Goal: Task Accomplishment & Management: Manage account settings

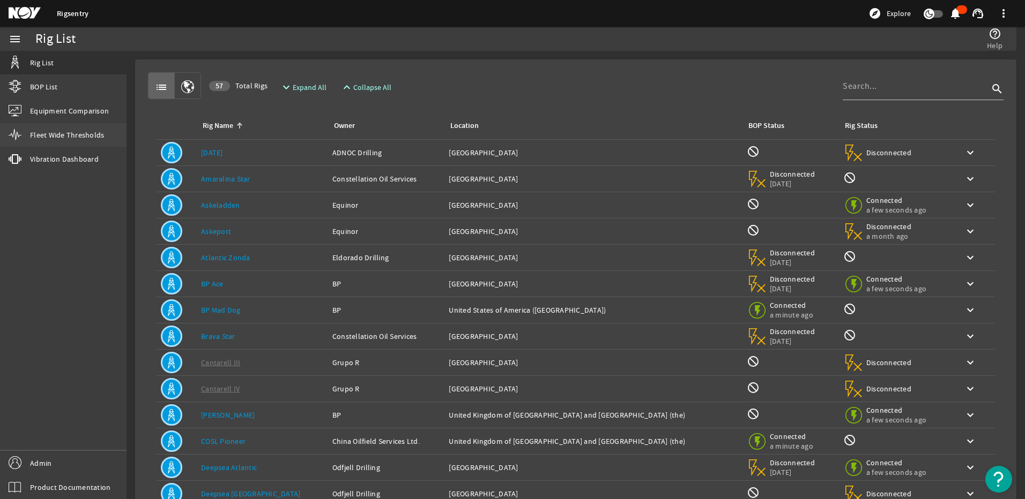
click at [34, 129] on link "Fleet Wide Thresholds" at bounding box center [63, 135] width 126 height 24
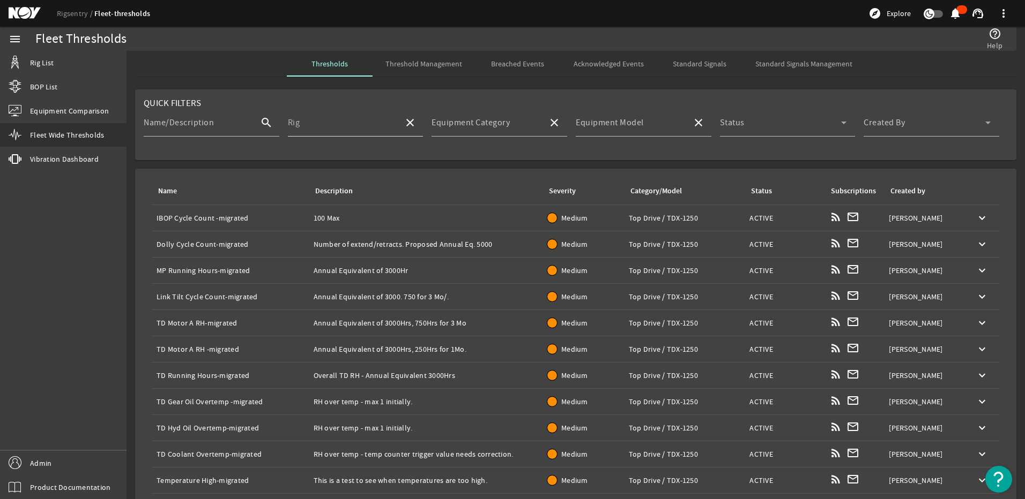
click at [304, 125] on input "Rig" at bounding box center [342, 127] width 108 height 13
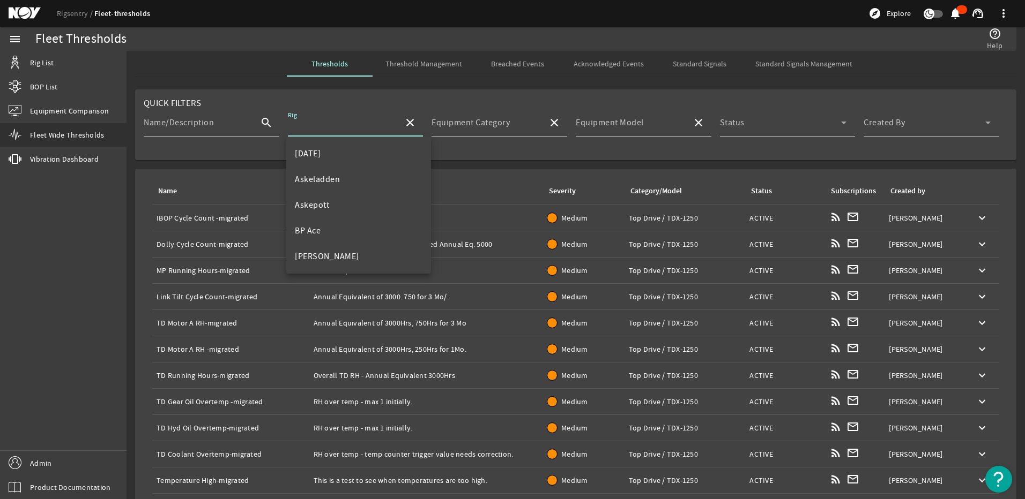
click at [241, 103] on mat-card "Quick Filters Name/Description search Rig close Equipment Category close Equipm…" at bounding box center [575, 124] width 881 height 71
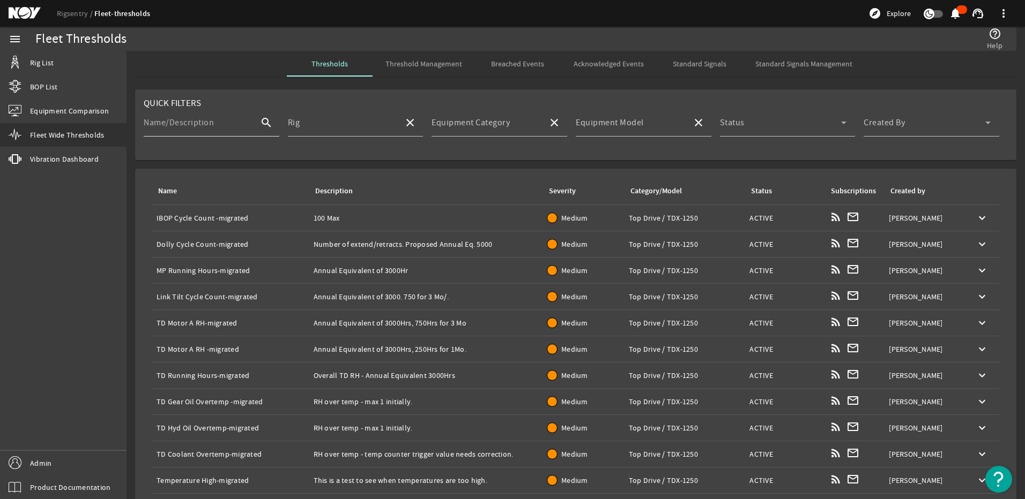
click at [176, 124] on mat-label "Name/Description" at bounding box center [179, 122] width 70 height 11
click at [176, 124] on input "Name/Description" at bounding box center [198, 127] width 108 height 13
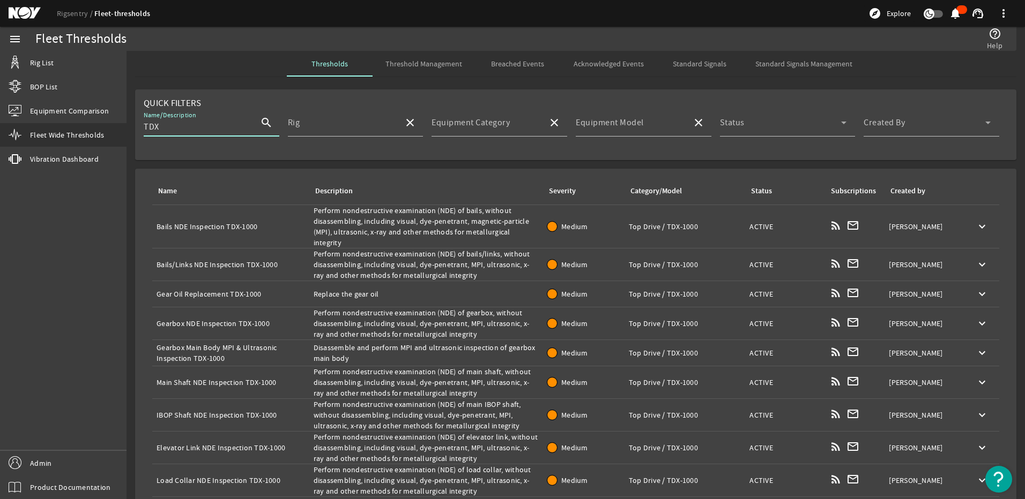
type input "TDX"
click at [423, 58] on span "Threshold Management" at bounding box center [423, 64] width 77 height 26
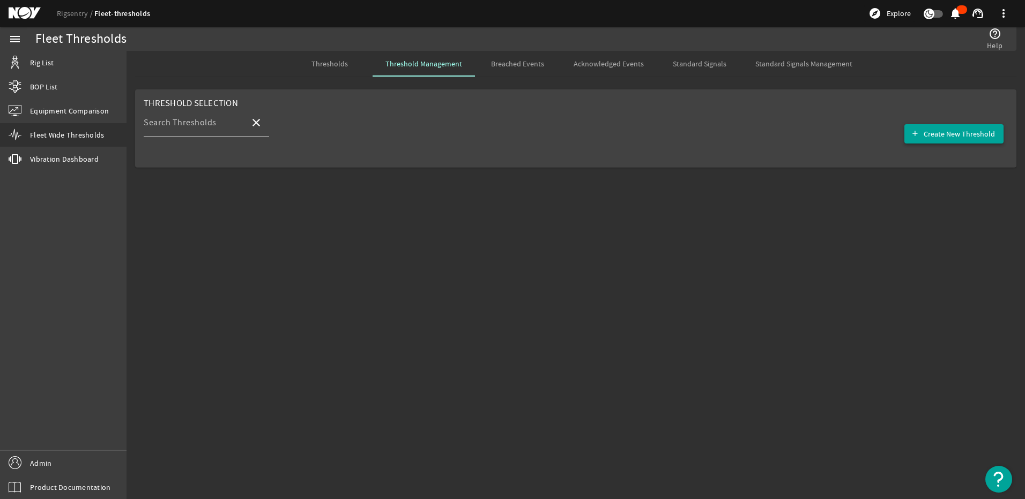
click at [941, 137] on span "Create New Threshold" at bounding box center [958, 134] width 71 height 11
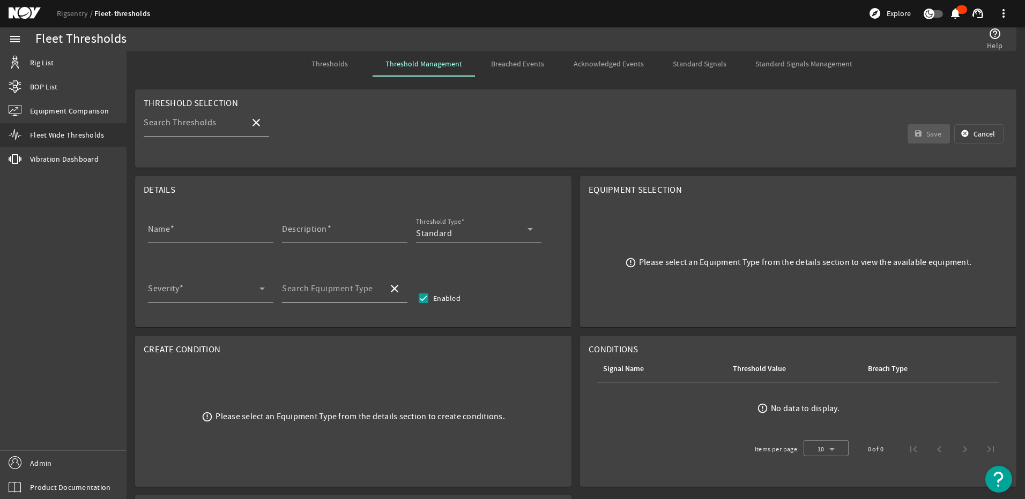
click at [354, 297] on input "Search Equipment Type" at bounding box center [331, 293] width 98 height 13
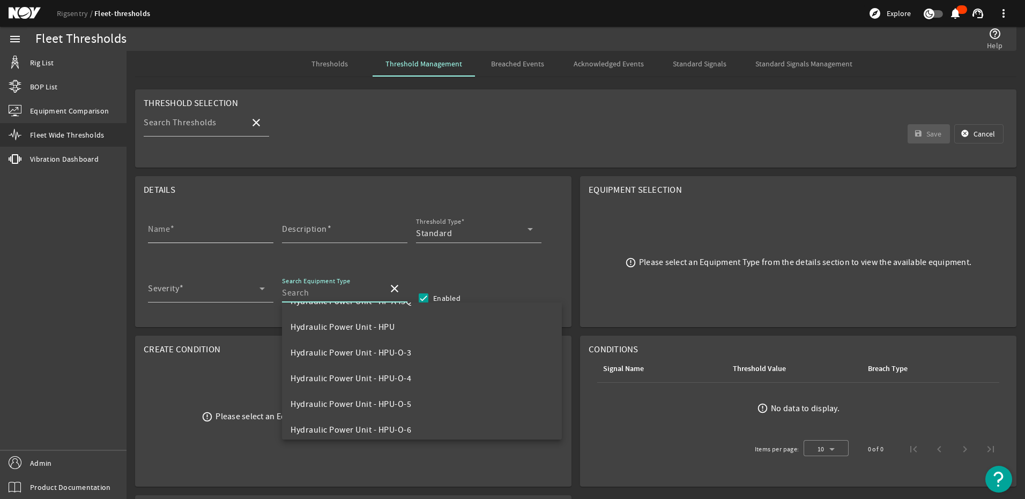
scroll to position [1250, 0]
click at [275, 263] on mat-card "Details Name Description Threshold Type Standard Severity Search Equipment Type…" at bounding box center [353, 251] width 436 height 151
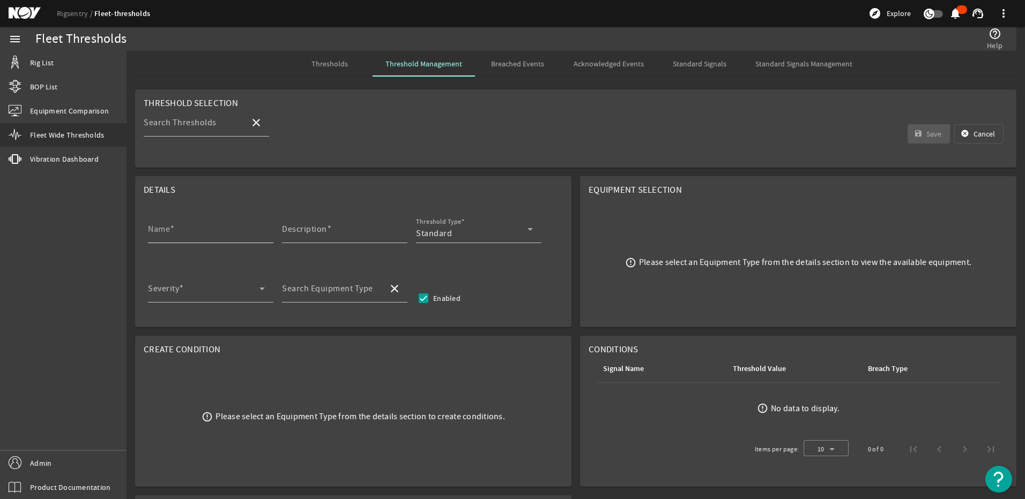
click at [225, 237] on input "Name" at bounding box center [206, 233] width 117 height 13
drag, startPoint x: 171, startPoint y: 232, endPoint x: 146, endPoint y: 232, distance: 24.7
click at [146, 232] on div "Name Bug Description Threshold Type Standard" at bounding box center [353, 235] width 419 height 40
type input "Bug"
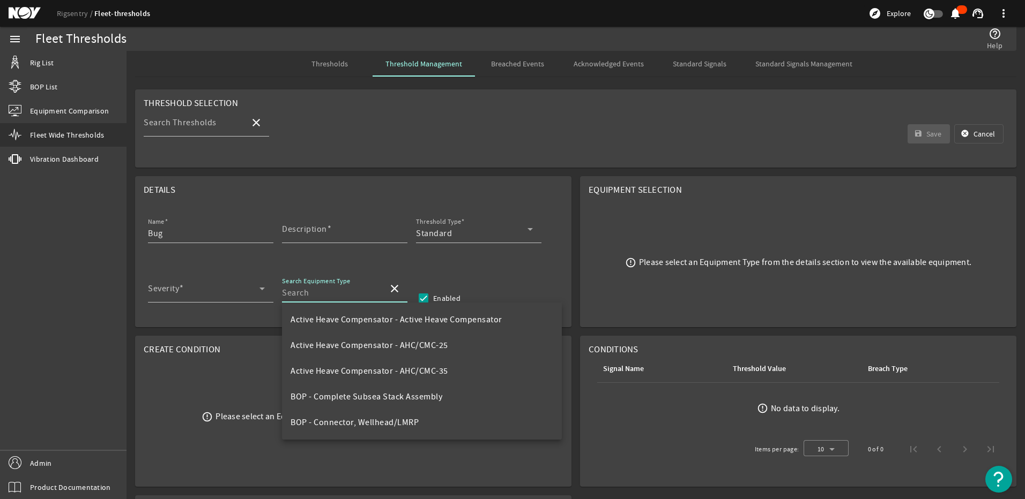
click at [321, 294] on input "Search Equipment Type" at bounding box center [331, 293] width 98 height 13
click at [257, 192] on div "Details" at bounding box center [353, 190] width 419 height 11
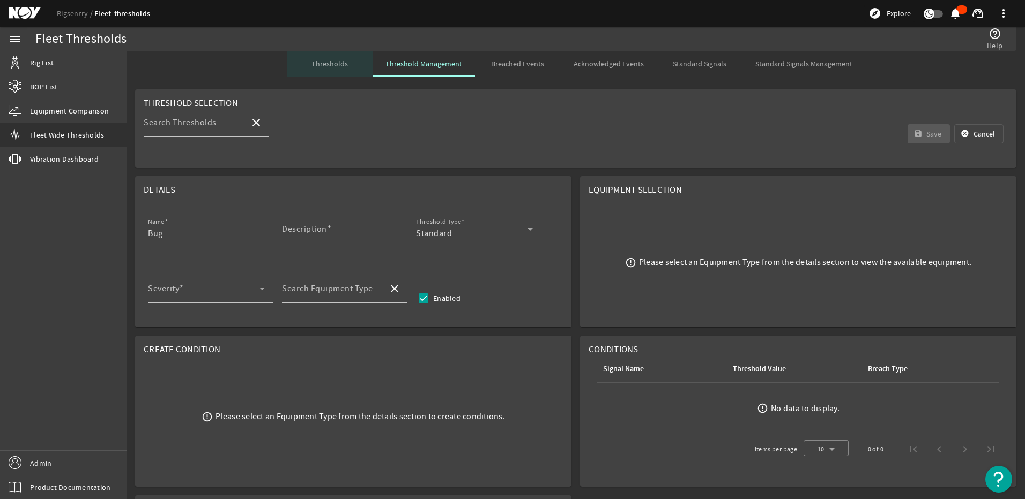
click at [341, 60] on span "Thresholds" at bounding box center [329, 64] width 36 height 8
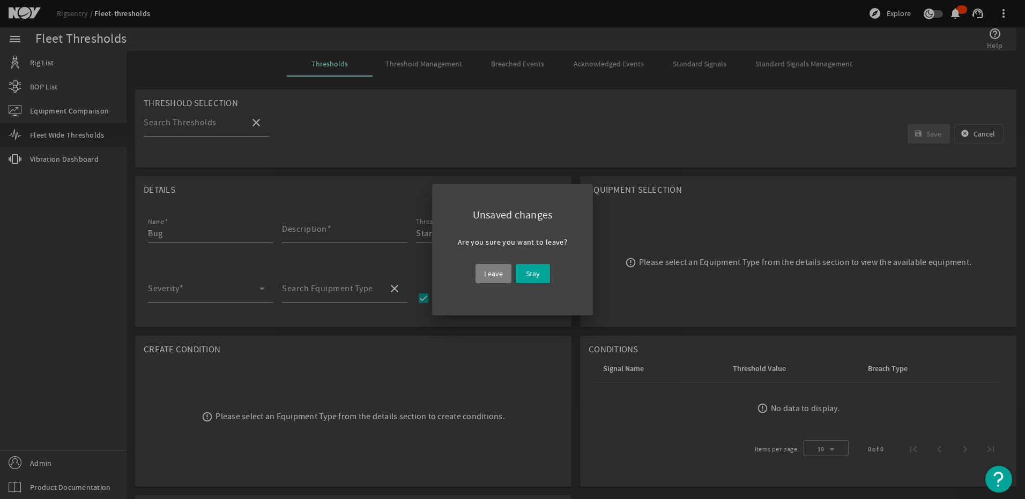
click at [489, 273] on span "Leave" at bounding box center [493, 273] width 19 height 13
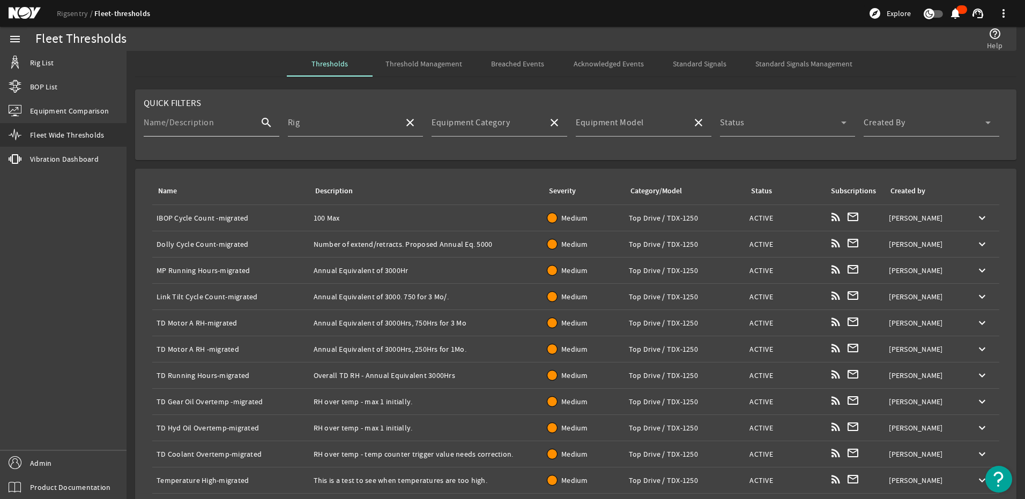
click at [194, 125] on mat-label "Name/Description" at bounding box center [179, 122] width 70 height 11
click at [194, 125] on input "Name/Description" at bounding box center [198, 127] width 108 height 13
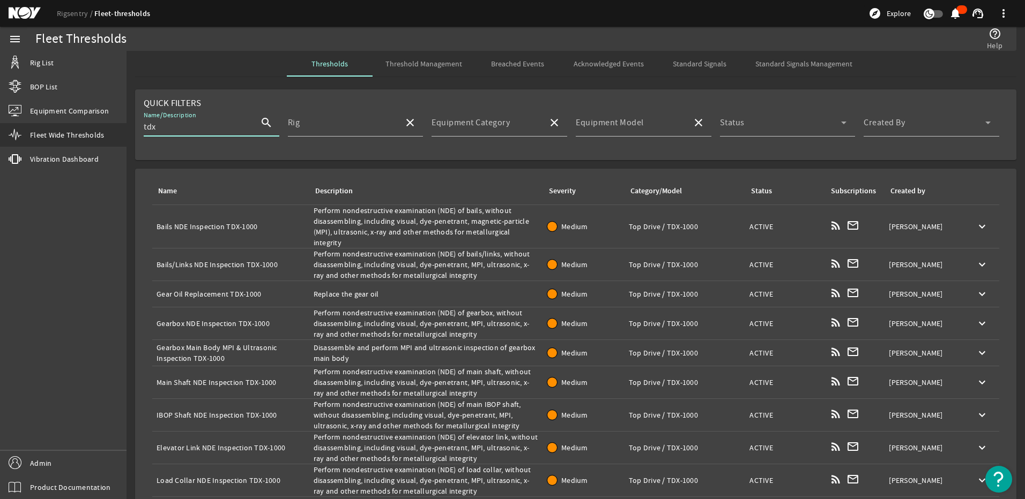
type input "tdx"
click at [238, 221] on div "Name: Bails NDE Inspection TDX-1000" at bounding box center [230, 226] width 148 height 11
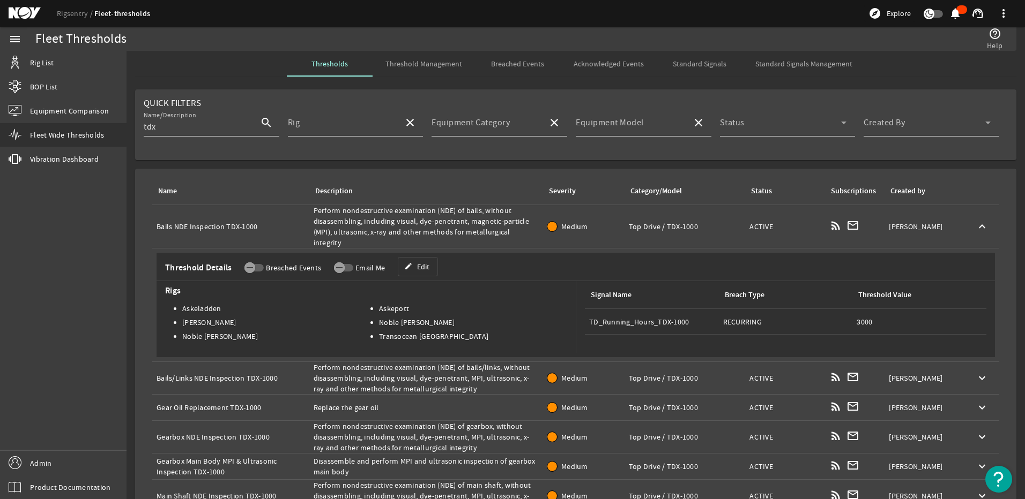
click at [237, 221] on div "Name: Bails NDE Inspection TDX-1000" at bounding box center [230, 226] width 148 height 11
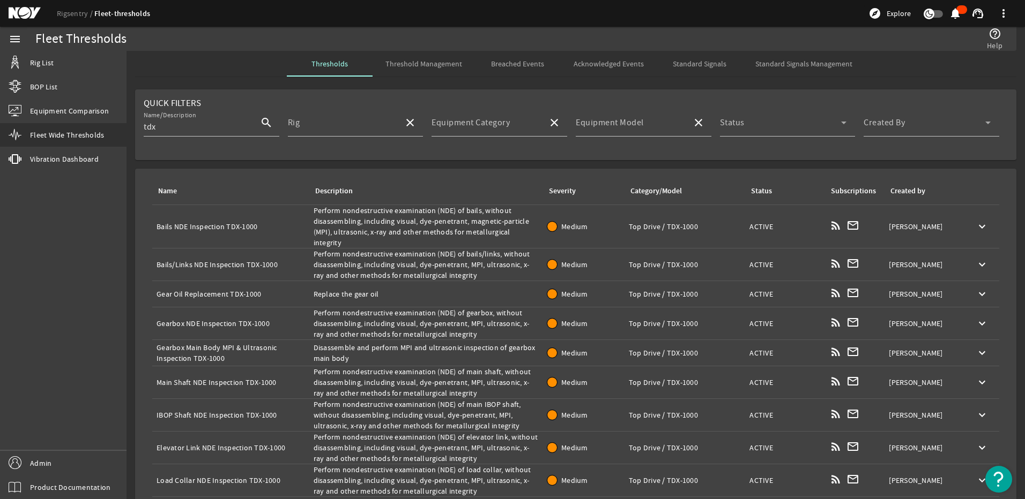
click at [244, 221] on div "Name: Bails NDE Inspection TDX-1000" at bounding box center [230, 226] width 148 height 11
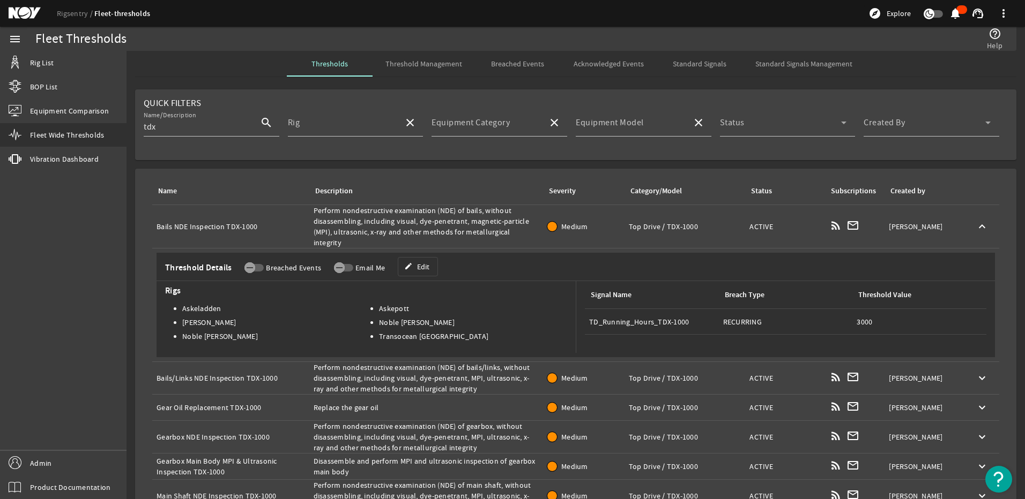
click at [214, 225] on div "Name: Bails NDE Inspection TDX-1000" at bounding box center [230, 226] width 148 height 11
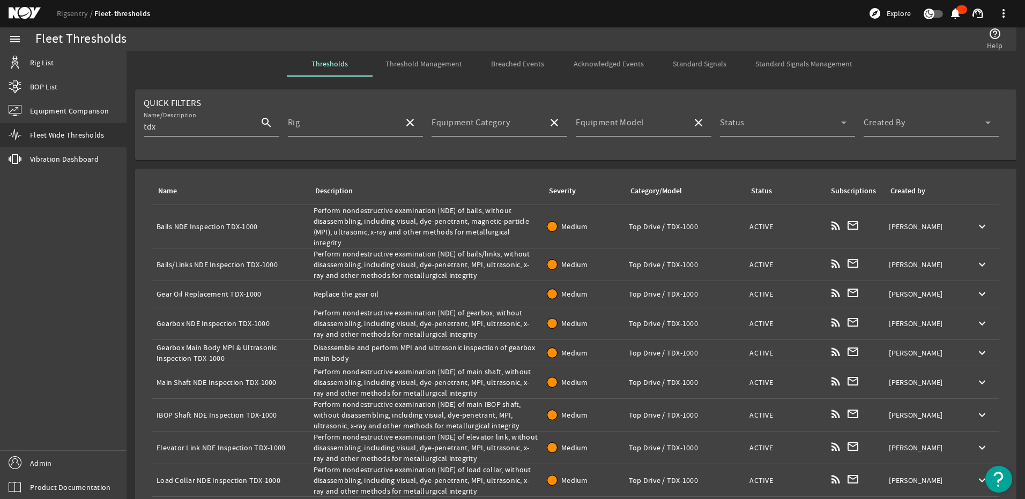
click at [177, 226] on div "Name: Bails NDE Inspection TDX-1000" at bounding box center [230, 226] width 148 height 11
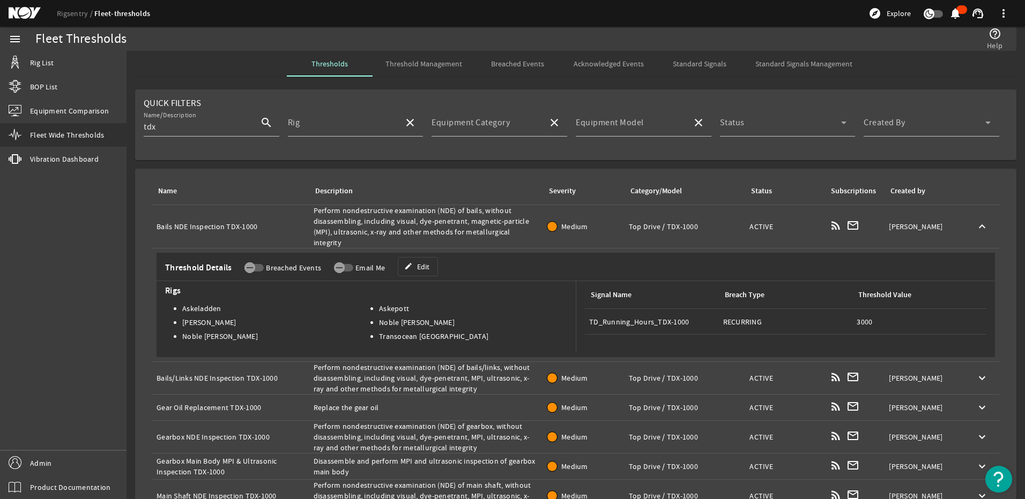
click at [204, 227] on td "Name: Bails NDE Inspection TDX-1000" at bounding box center [230, 226] width 157 height 43
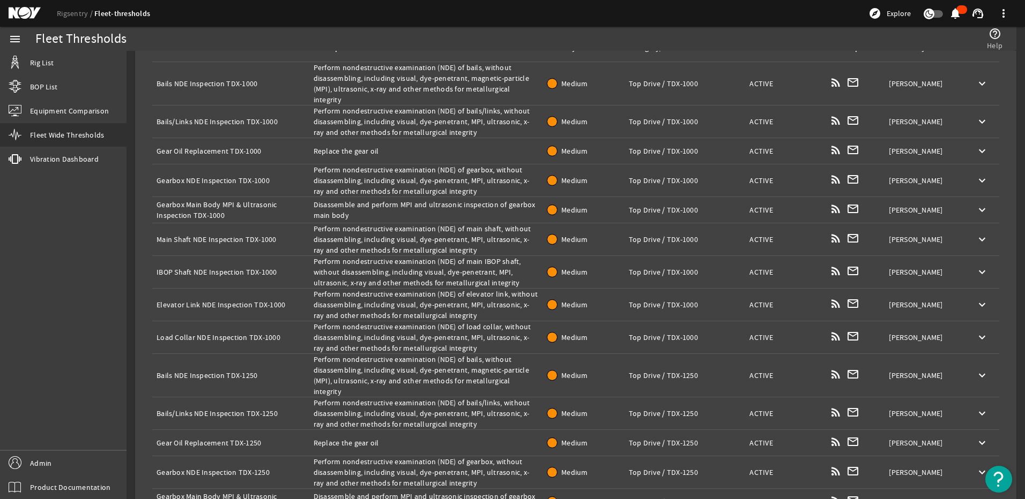
scroll to position [178, 0]
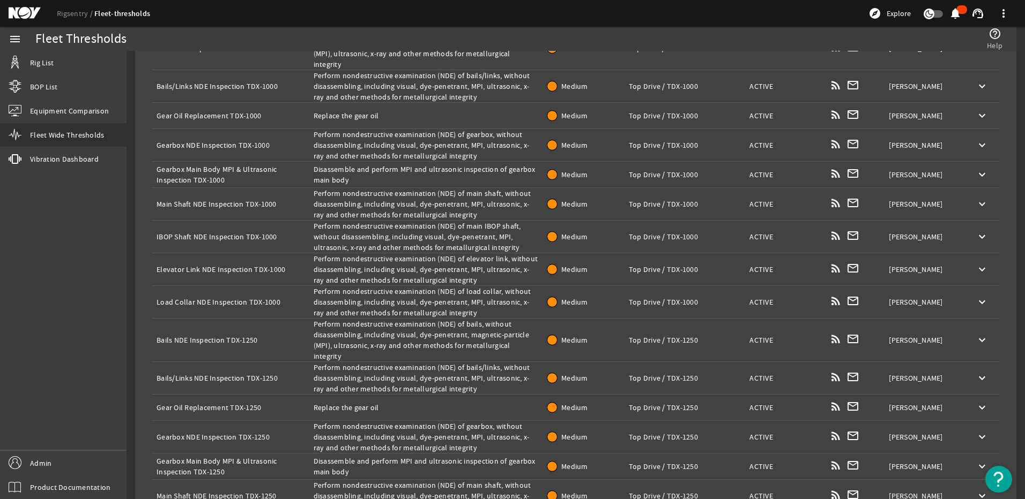
click at [264, 199] on div "Name: Main Shaft NDE Inspection TDX-1000" at bounding box center [230, 204] width 148 height 11
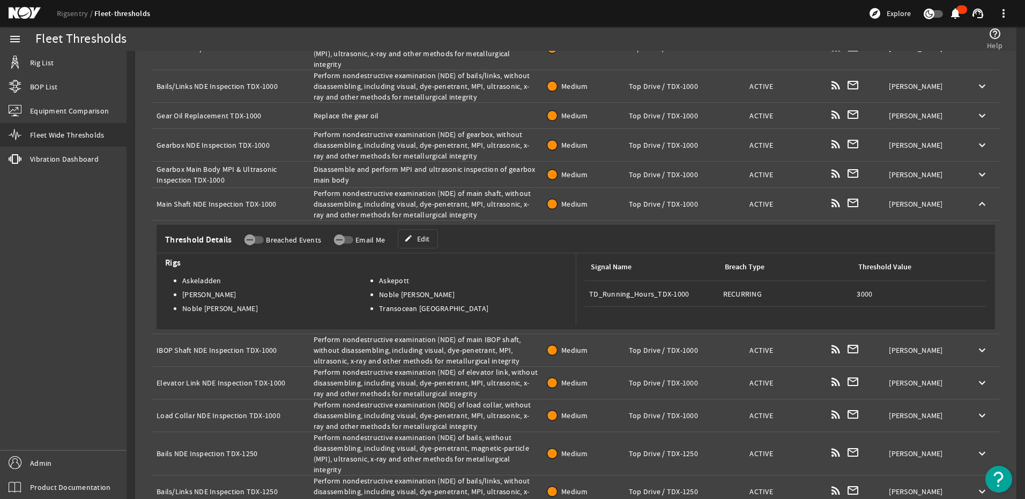
click at [258, 199] on div "Name: Main Shaft NDE Inspection TDX-1000" at bounding box center [230, 204] width 148 height 11
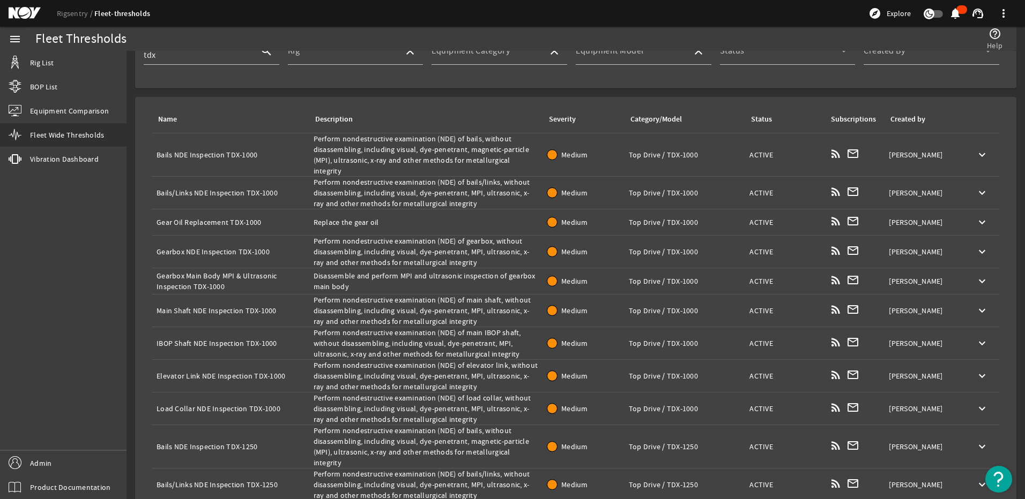
scroll to position [70, 0]
click at [213, 151] on div "Name: Bails NDE Inspection TDX-1000" at bounding box center [230, 156] width 148 height 11
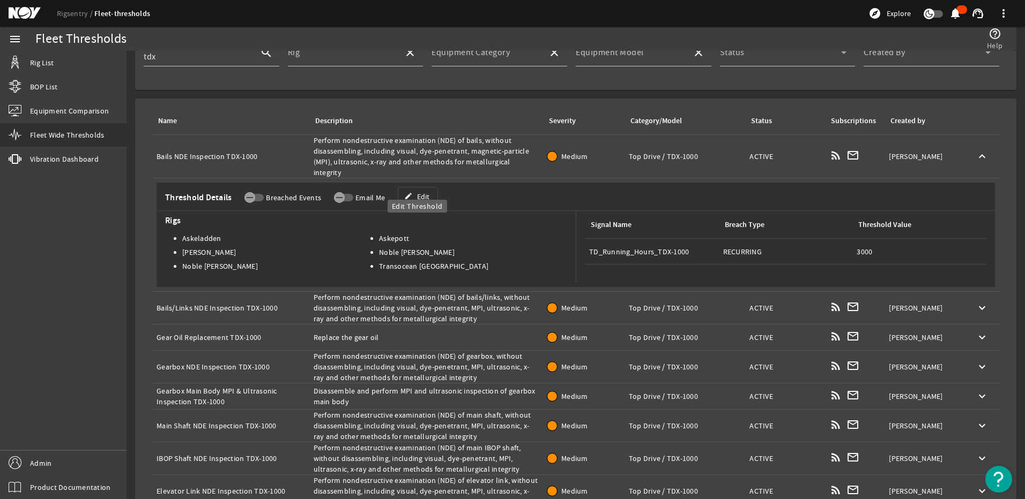
click at [419, 191] on span "Edit" at bounding box center [423, 196] width 12 height 11
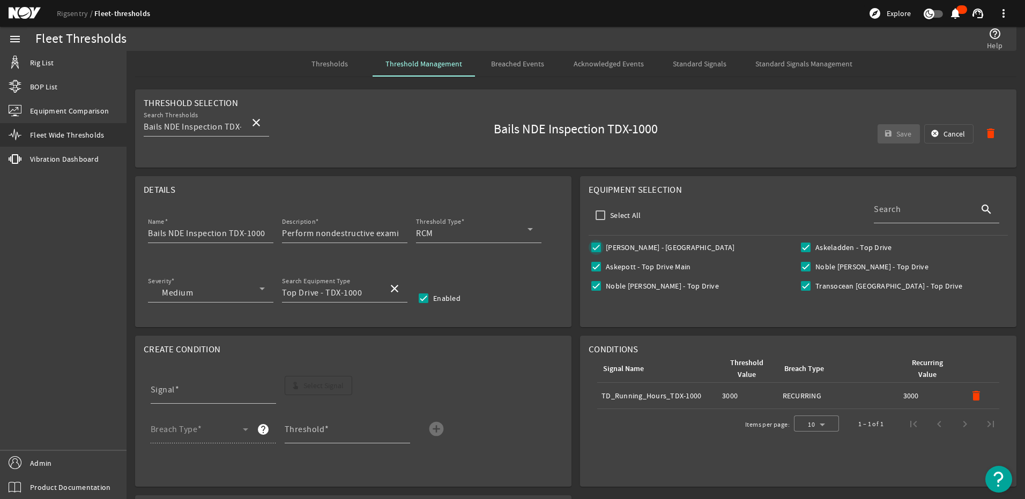
click at [588, 247] on input "[PERSON_NAME] - [GEOGRAPHIC_DATA]" at bounding box center [595, 247] width 15 height 15
click at [902, 129] on span "Save" at bounding box center [903, 134] width 15 height 11
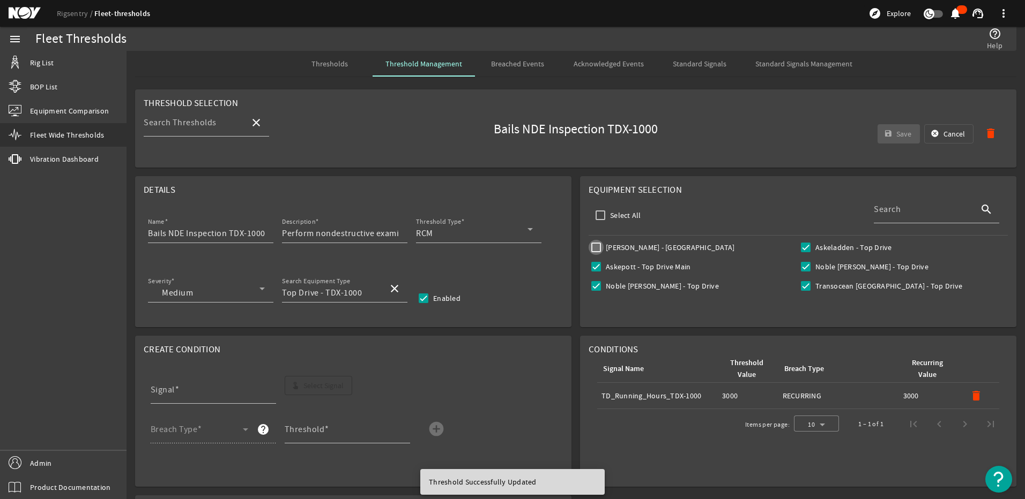
click at [597, 244] on input "[PERSON_NAME] - [GEOGRAPHIC_DATA]" at bounding box center [595, 247] width 15 height 15
checkbox input "true"
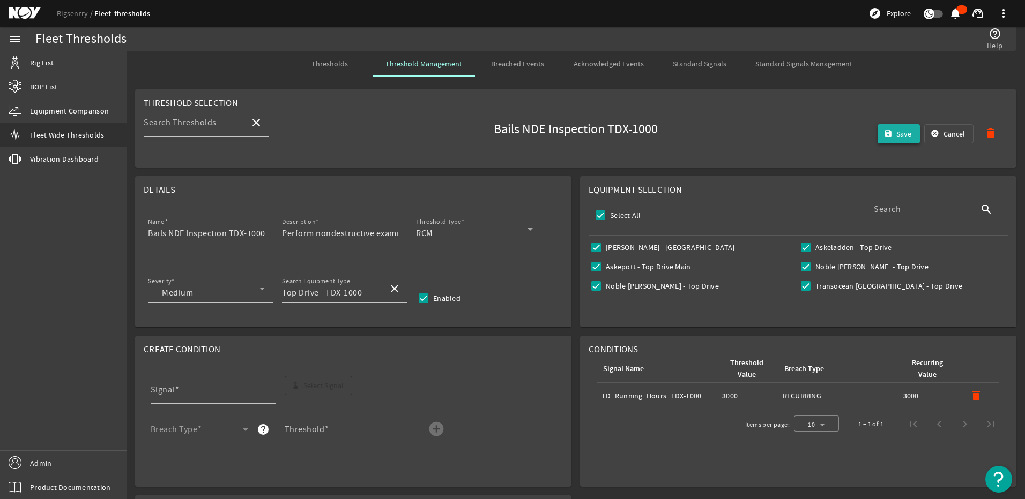
click at [887, 133] on span "submit" at bounding box center [898, 134] width 43 height 26
click at [718, 62] on span "Standard Signals" at bounding box center [700, 64] width 54 height 8
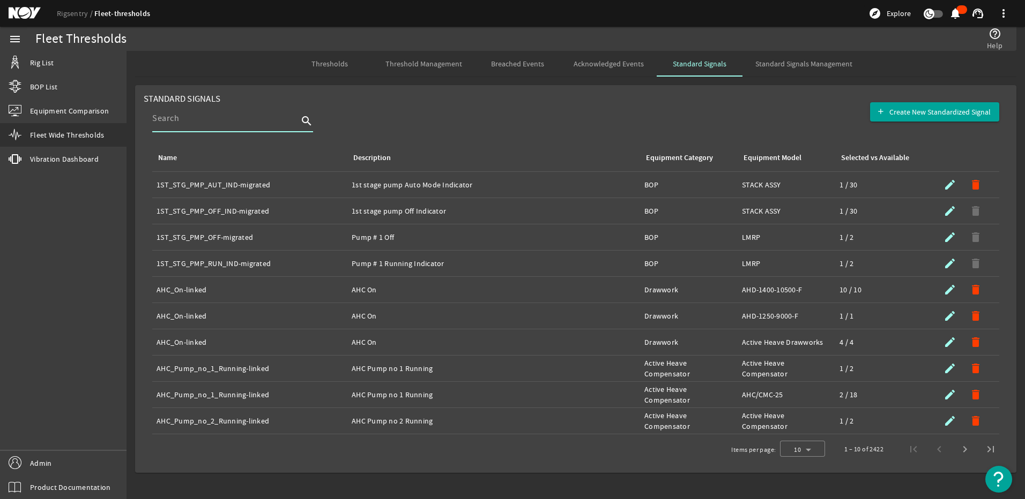
click at [194, 118] on input at bounding box center [225, 118] width 146 height 13
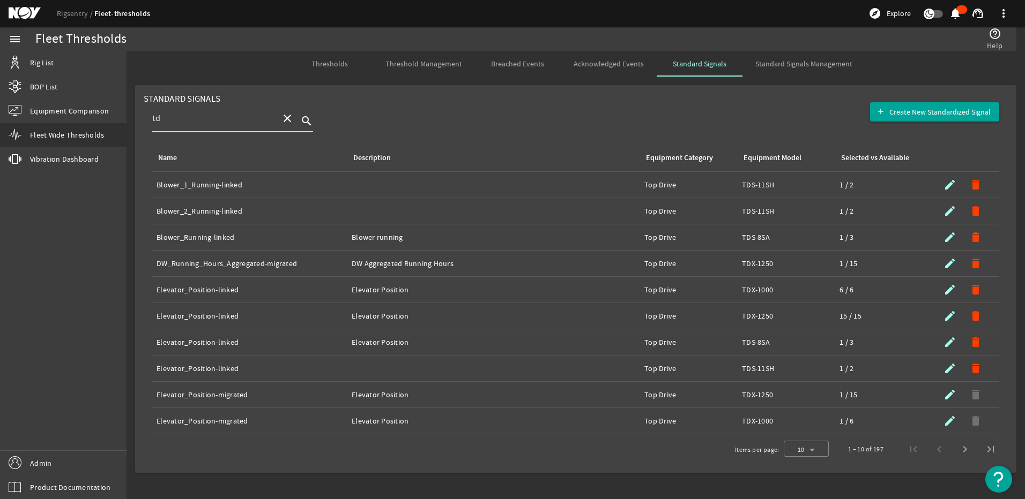
type input "t"
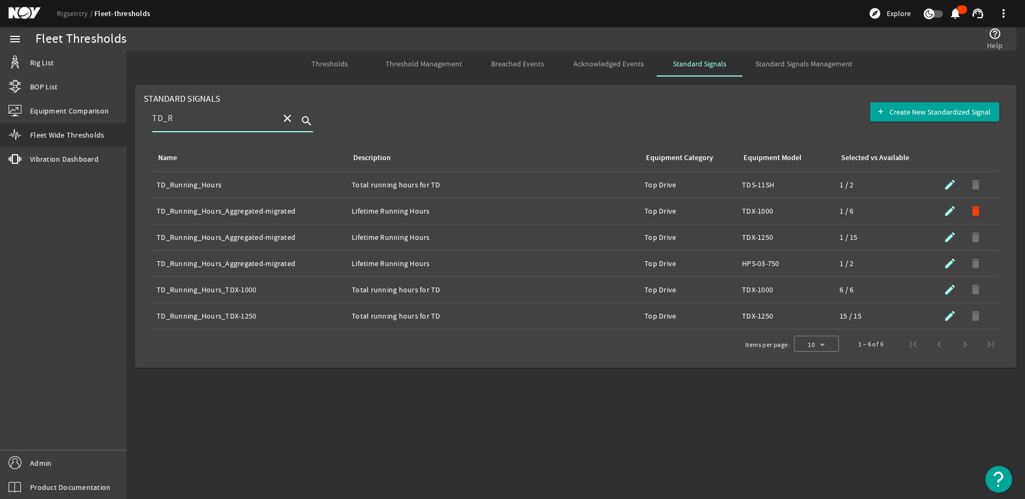
type input "TD_R"
click at [245, 318] on div "Name: TD_Running_Hours_TDX-1250" at bounding box center [249, 316] width 186 height 11
click at [952, 317] on mat-icon "submit" at bounding box center [949, 316] width 13 height 13
